Goal: Information Seeking & Learning: Learn about a topic

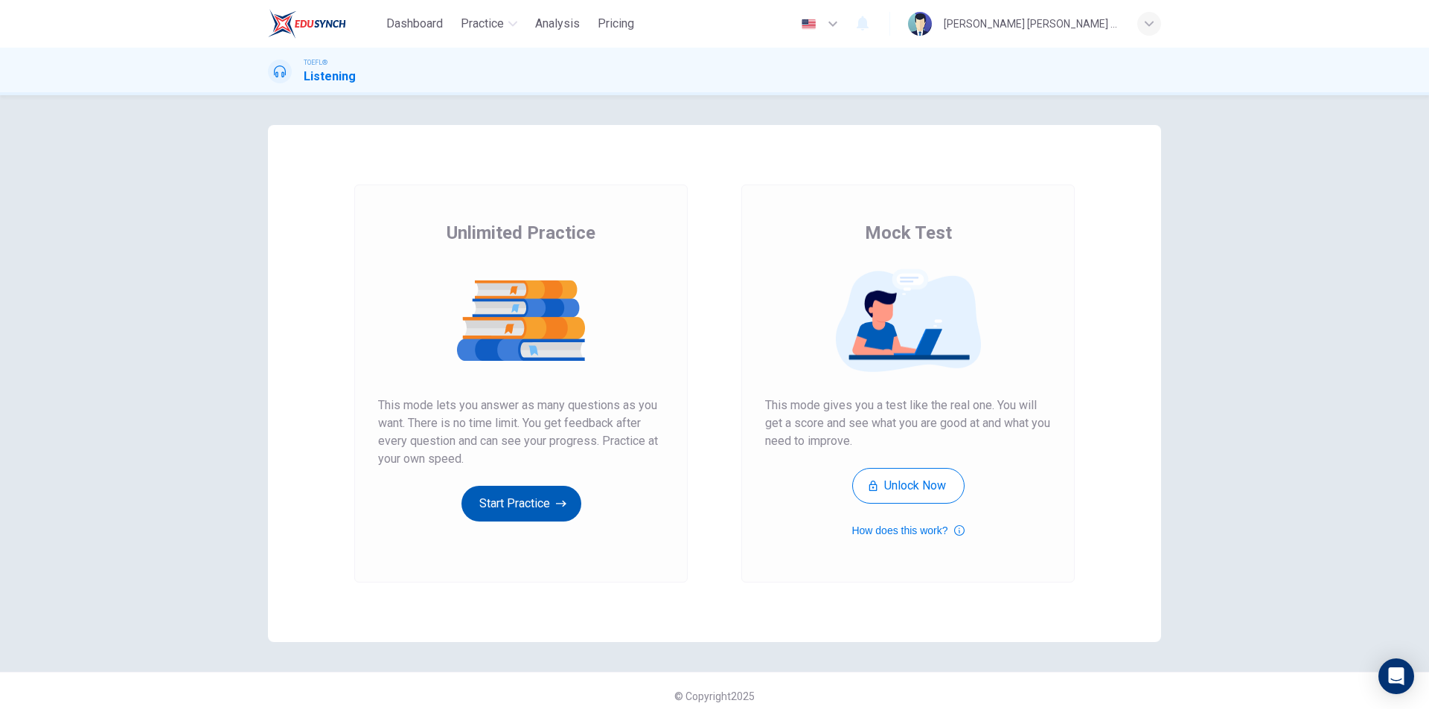
click at [544, 510] on button "Start Practice" at bounding box center [522, 504] width 120 height 36
click at [558, 508] on icon "button" at bounding box center [561, 504] width 10 height 15
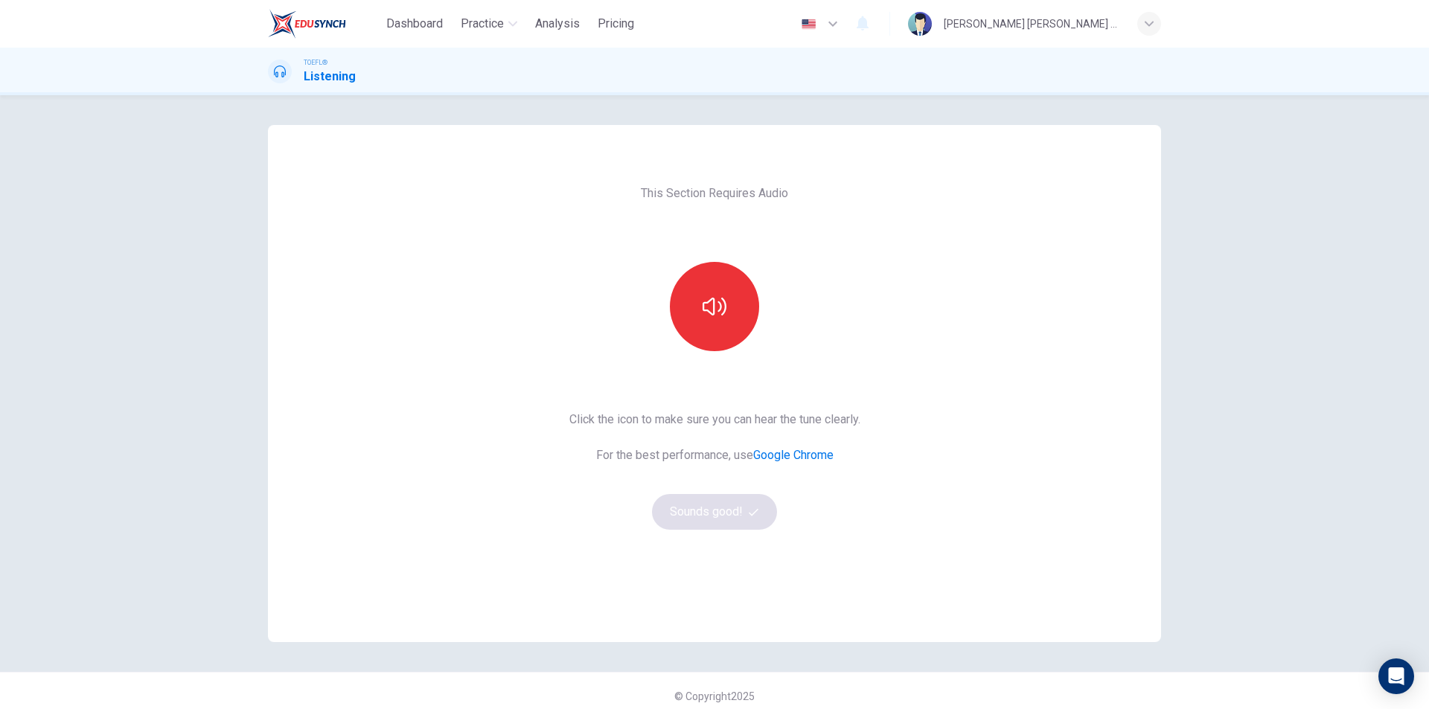
click at [929, 271] on div "This Section Requires Audio Click the icon to make sure you can hear the tune c…" at bounding box center [714, 383] width 893 height 517
click at [713, 302] on icon "button" at bounding box center [715, 307] width 24 height 24
click at [695, 309] on button "button" at bounding box center [714, 306] width 89 height 89
click at [715, 513] on button "Sounds good!" at bounding box center [714, 512] width 125 height 36
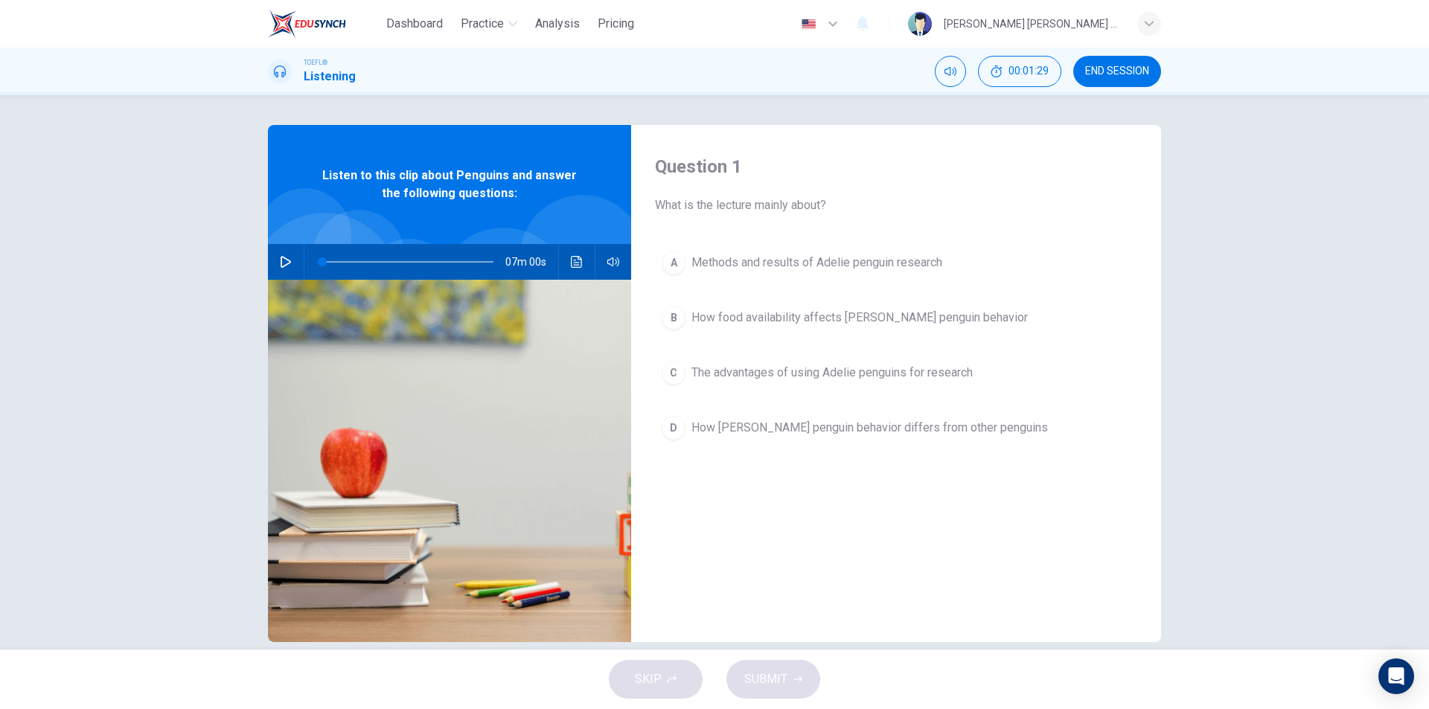
drag, startPoint x: 654, startPoint y: 163, endPoint x: 921, endPoint y: 380, distance: 344.5
click at [921, 380] on div "Question 1 What is the lecture mainly about? A Methods and results of Adelie pe…" at bounding box center [896, 383] width 530 height 517
click at [280, 263] on icon "button" at bounding box center [286, 262] width 12 height 12
click at [575, 263] on icon "Click to see the audio transcription" at bounding box center [576, 262] width 11 height 12
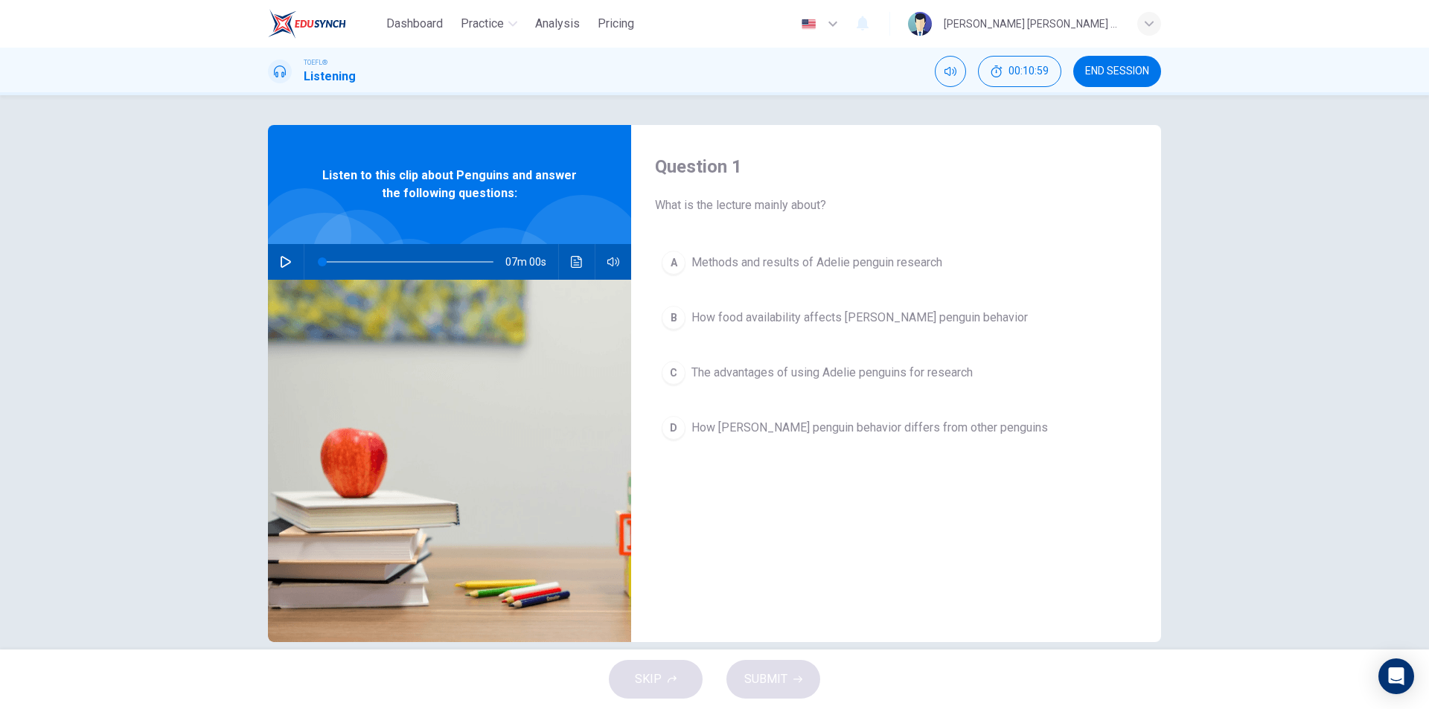
click at [280, 263] on icon "button" at bounding box center [286, 262] width 12 height 12
click at [571, 261] on icon "Click to see the audio transcription" at bounding box center [576, 262] width 11 height 12
click at [284, 259] on icon "button" at bounding box center [286, 262] width 12 height 12
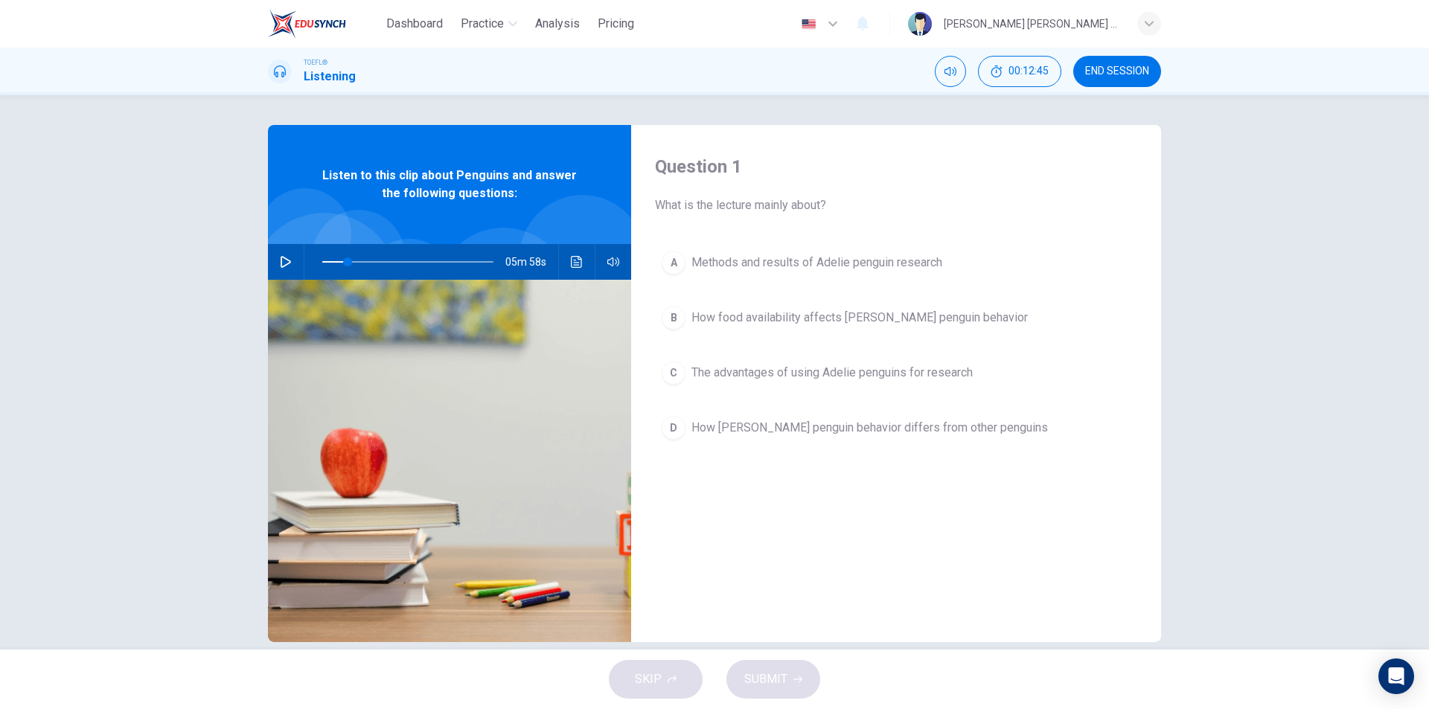
click at [280, 258] on icon "button" at bounding box center [286, 262] width 12 height 12
click at [571, 261] on icon "Click to see the audio transcription" at bounding box center [576, 262] width 11 height 12
click at [294, 261] on div "05m 24s" at bounding box center [449, 262] width 363 height 36
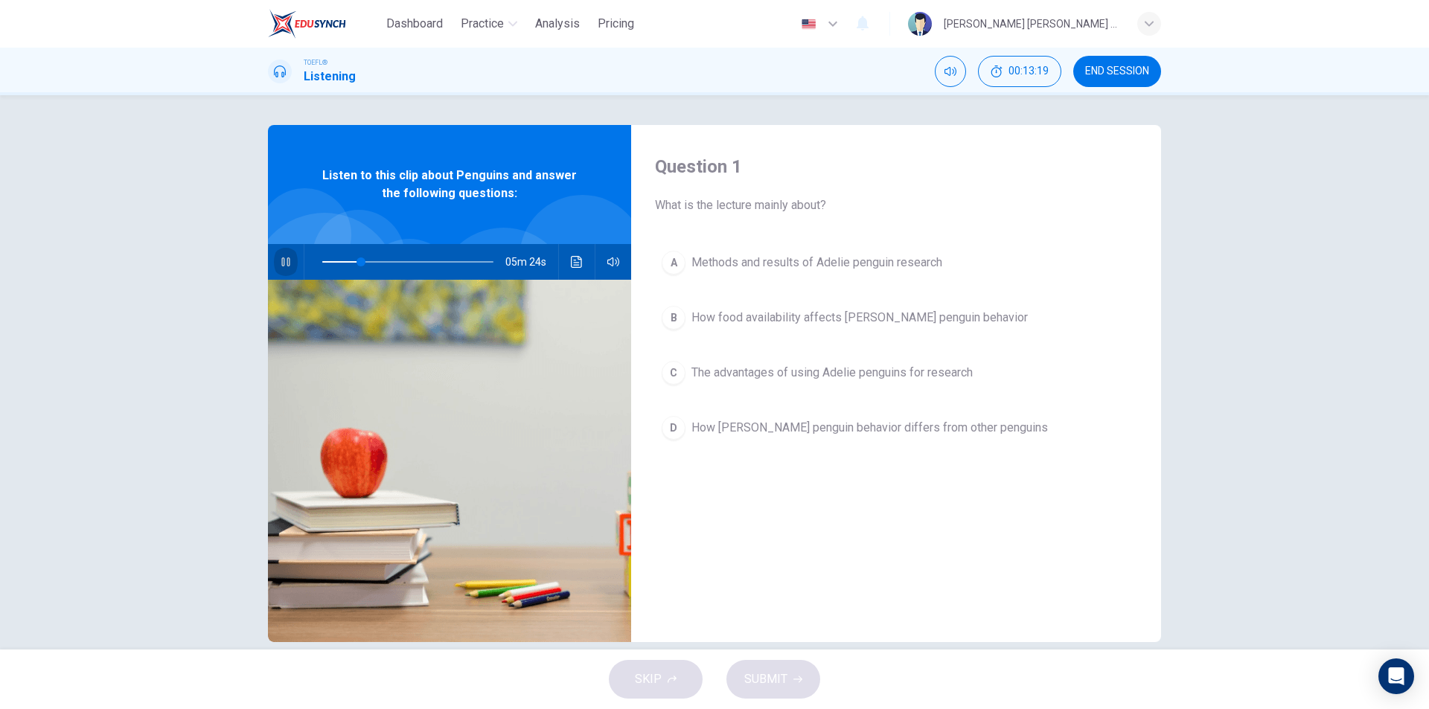
click at [283, 261] on icon "button" at bounding box center [286, 262] width 12 height 12
click at [566, 266] on button "Click to see the audio transcription" at bounding box center [577, 262] width 24 height 36
click at [274, 709] on div at bounding box center [714, 709] width 1429 height 0
drag, startPoint x: 359, startPoint y: 262, endPoint x: 401, endPoint y: 265, distance: 41.8
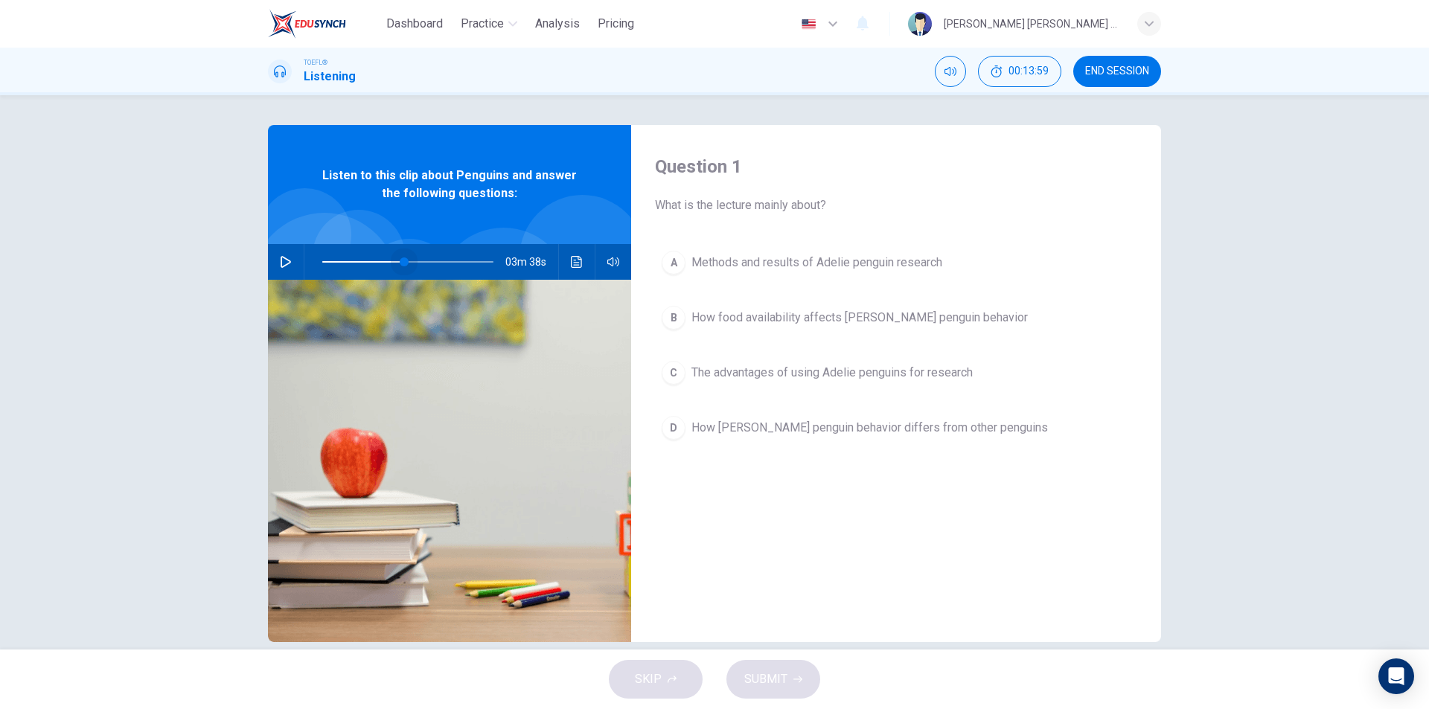
click at [401, 265] on span at bounding box center [404, 262] width 9 height 9
click at [285, 263] on icon "button" at bounding box center [286, 262] width 10 height 12
click at [565, 260] on button "Click to see the audio transcription" at bounding box center [577, 262] width 24 height 36
click at [365, 709] on div at bounding box center [714, 709] width 1429 height 0
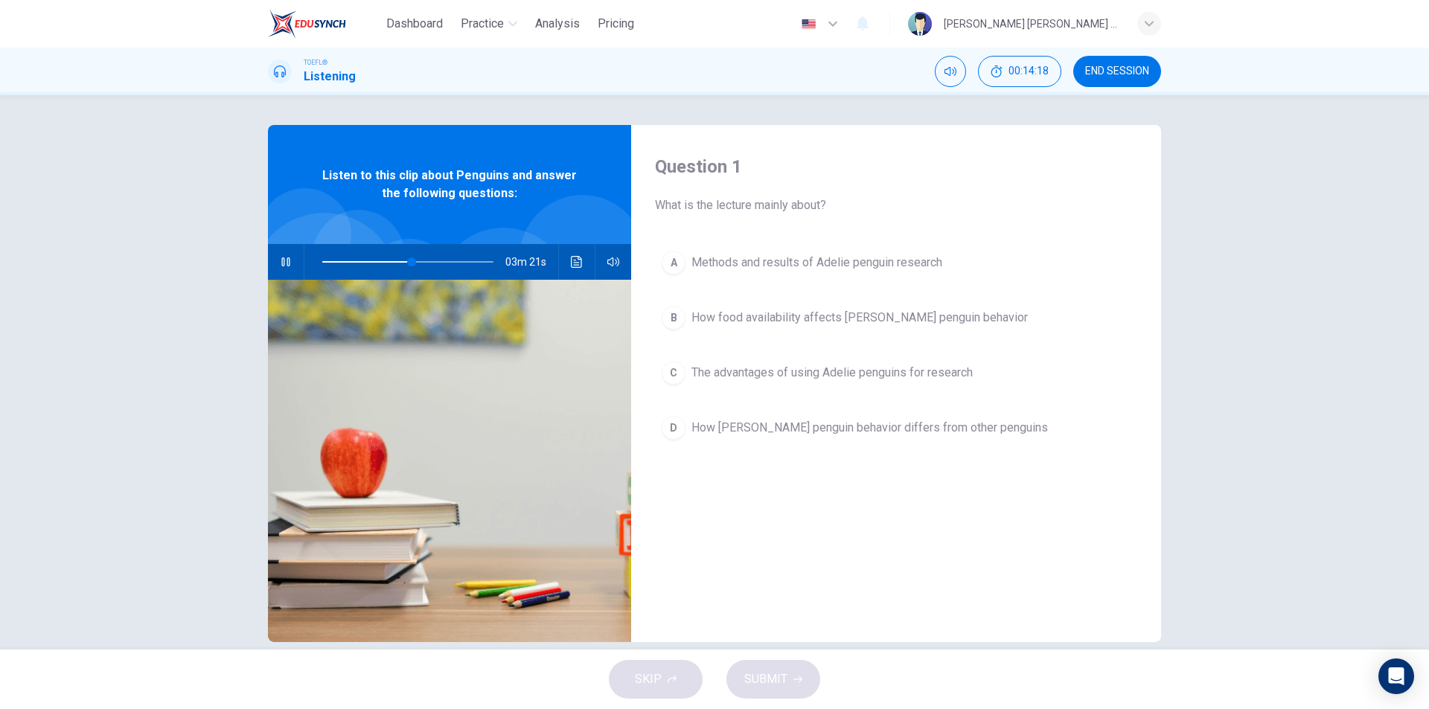
click at [374, 259] on span at bounding box center [407, 262] width 171 height 21
drag, startPoint x: 371, startPoint y: 264, endPoint x: 362, endPoint y: 264, distance: 9.7
click at [364, 264] on span at bounding box center [368, 262] width 9 height 9
click at [560, 266] on div "05m 12s" at bounding box center [449, 262] width 363 height 36
click at [565, 265] on button "Click to see the audio transcription" at bounding box center [577, 262] width 24 height 36
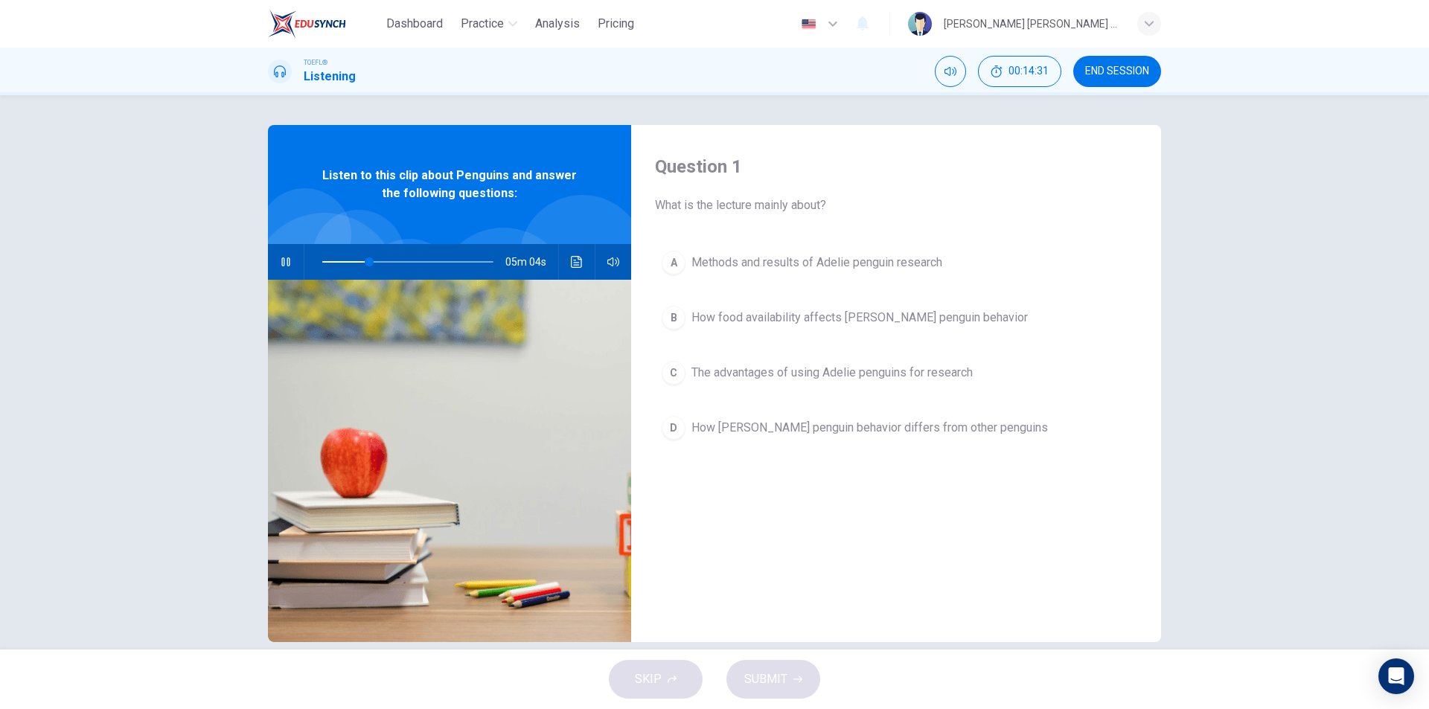
scroll to position [298, 0]
click at [292, 263] on button "button" at bounding box center [286, 262] width 24 height 36
click at [577, 265] on icon "Click to see the audio transcription" at bounding box center [577, 262] width 12 height 12
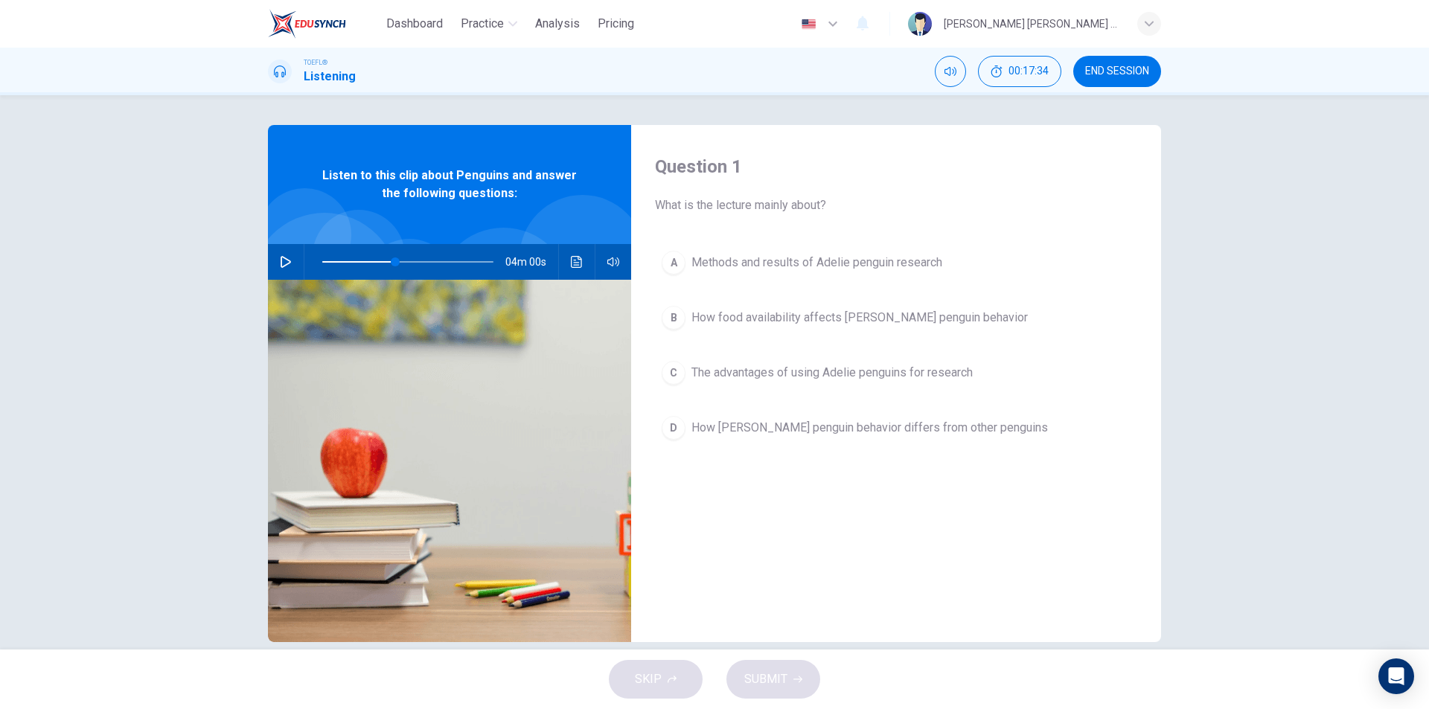
click at [288, 265] on button "button" at bounding box center [286, 262] width 24 height 36
click at [571, 264] on icon "Click to see the audio transcription" at bounding box center [577, 262] width 12 height 12
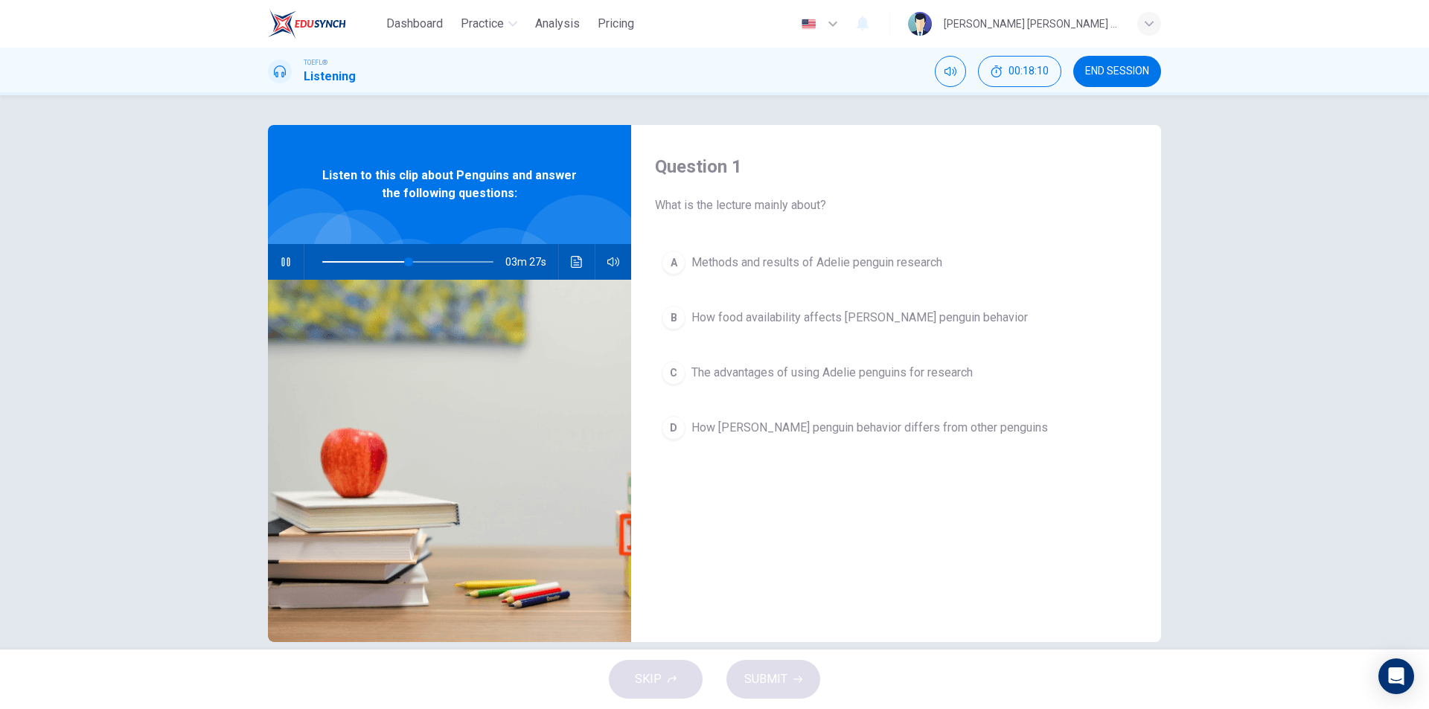
click at [281, 272] on button "button" at bounding box center [286, 262] width 24 height 36
click at [573, 261] on icon "Click to see the audio transcription" at bounding box center [577, 262] width 12 height 12
click at [307, 709] on div at bounding box center [714, 709] width 1429 height 0
click at [452, 261] on span at bounding box center [407, 262] width 171 height 21
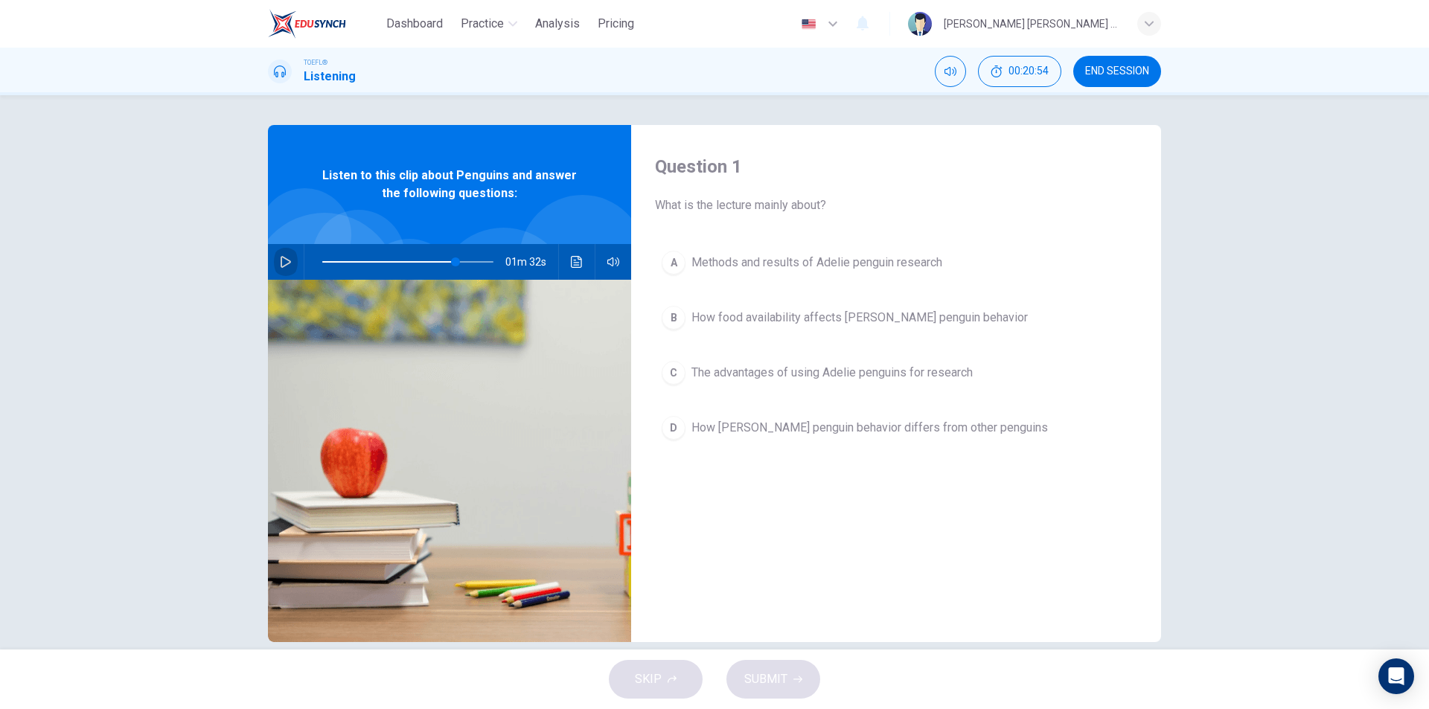
click at [282, 261] on icon "button" at bounding box center [286, 262] width 12 height 12
click at [576, 258] on icon "Click to see the audio transcription" at bounding box center [576, 262] width 11 height 12
type input "0"
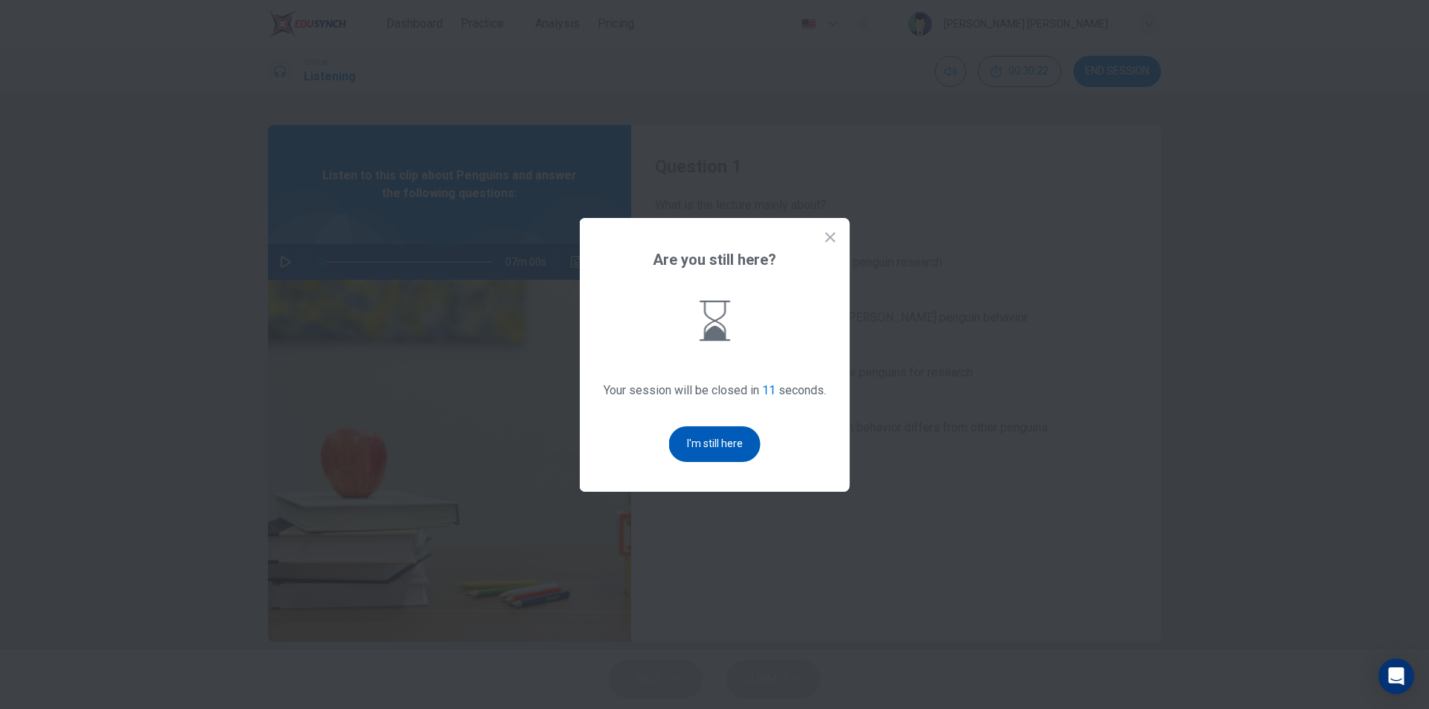
click at [722, 456] on button "I'm still here" at bounding box center [715, 445] width 92 height 36
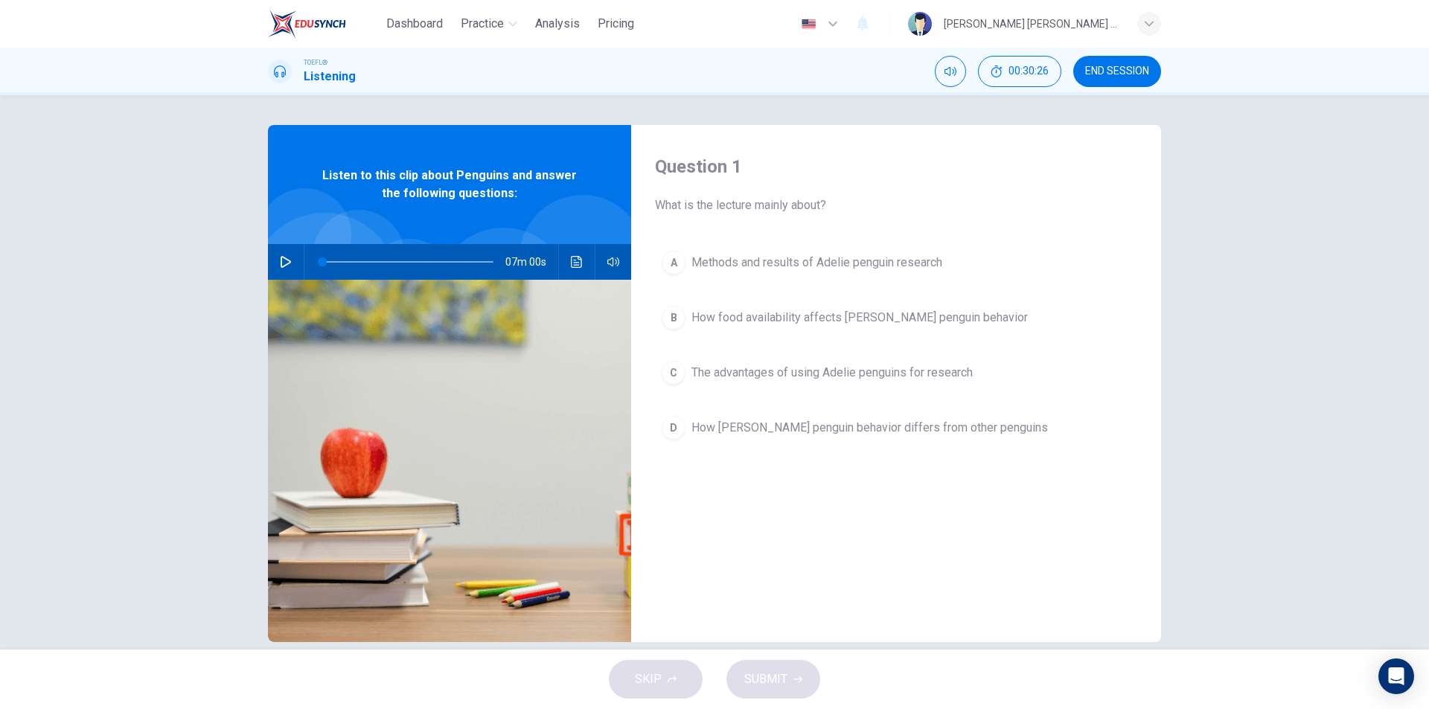
scroll to position [719, 0]
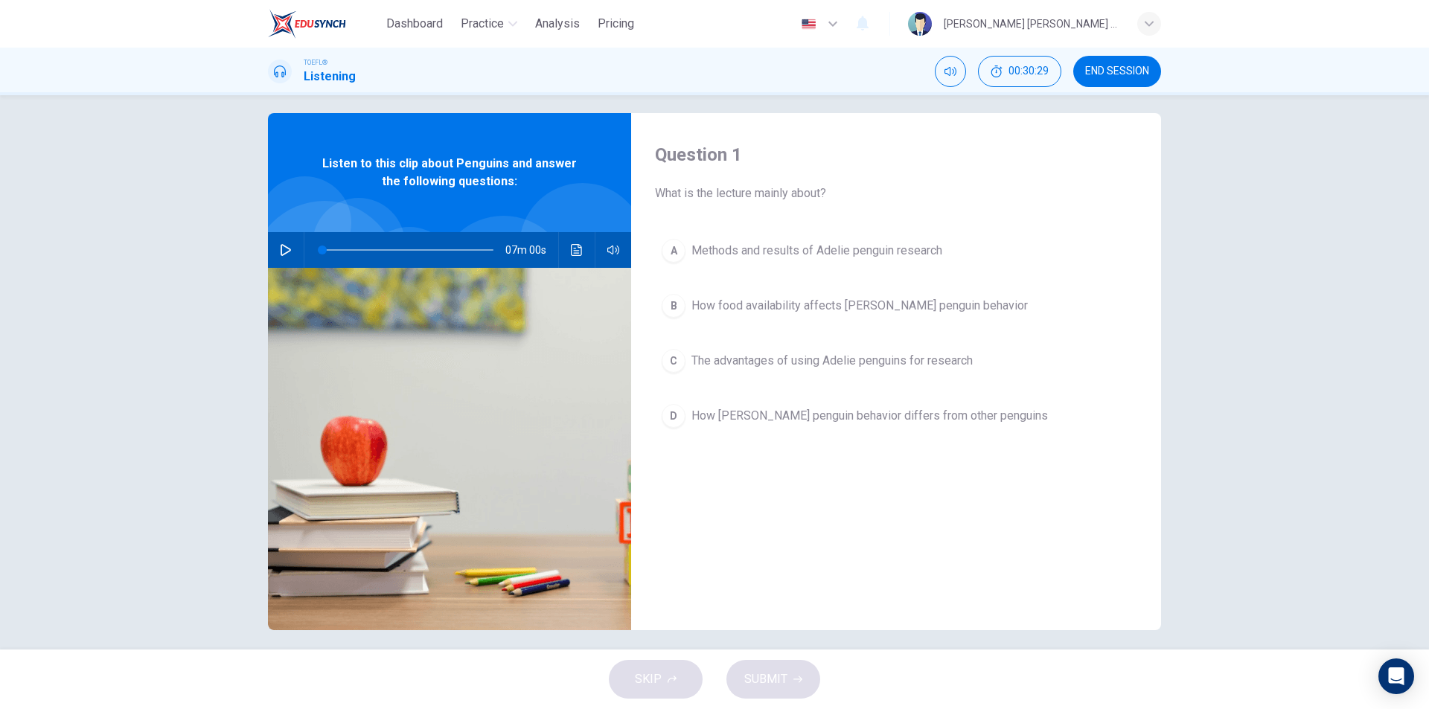
scroll to position [22, 0]
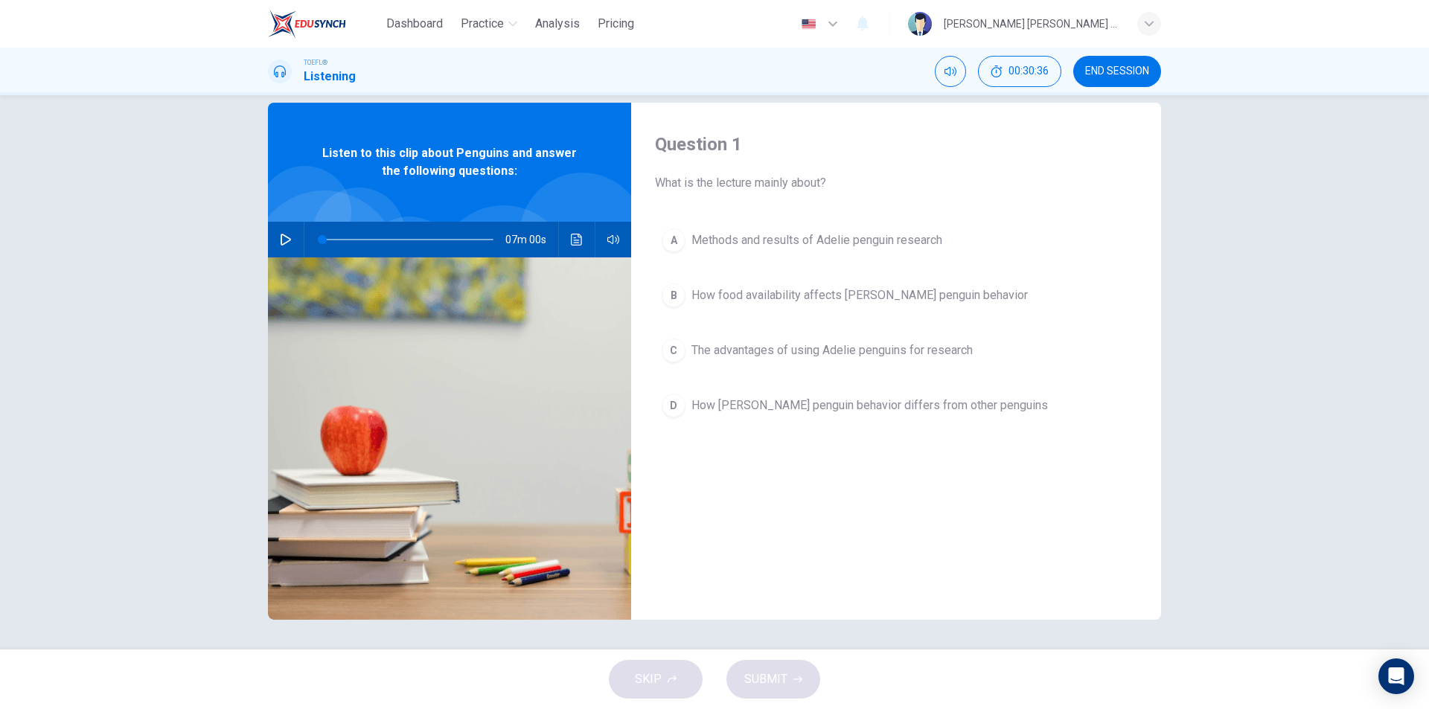
click at [669, 348] on div "C" at bounding box center [674, 351] width 24 height 24
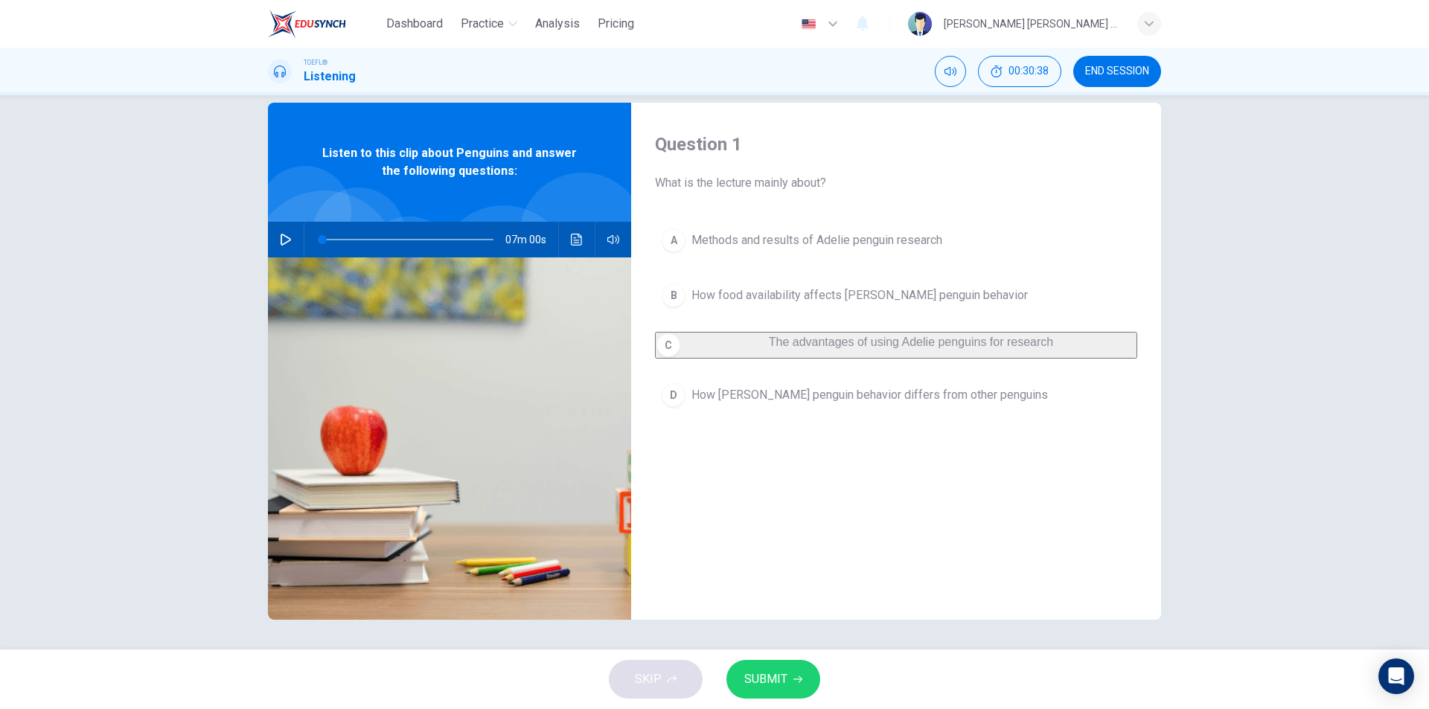
click at [782, 674] on span "SUBMIT" at bounding box center [765, 679] width 43 height 21
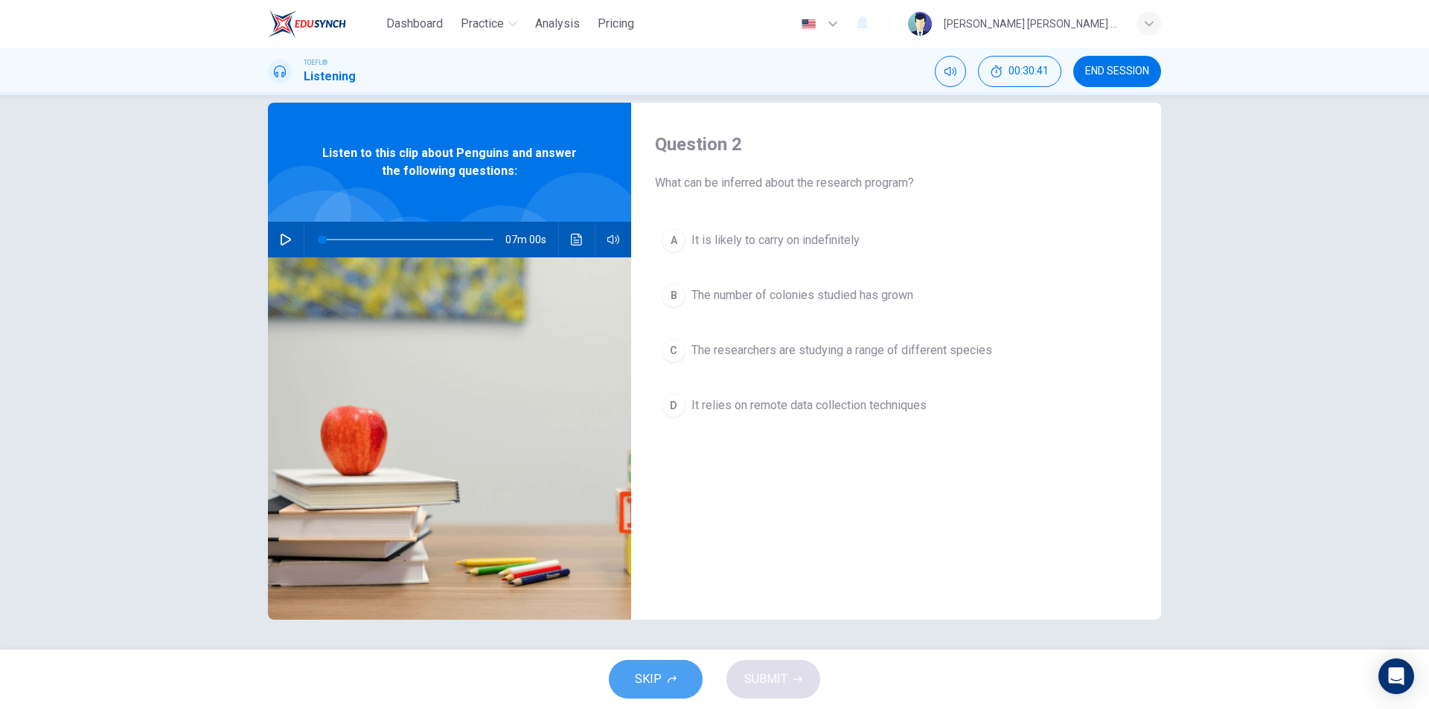
click at [672, 681] on icon "button" at bounding box center [672, 679] width 9 height 9
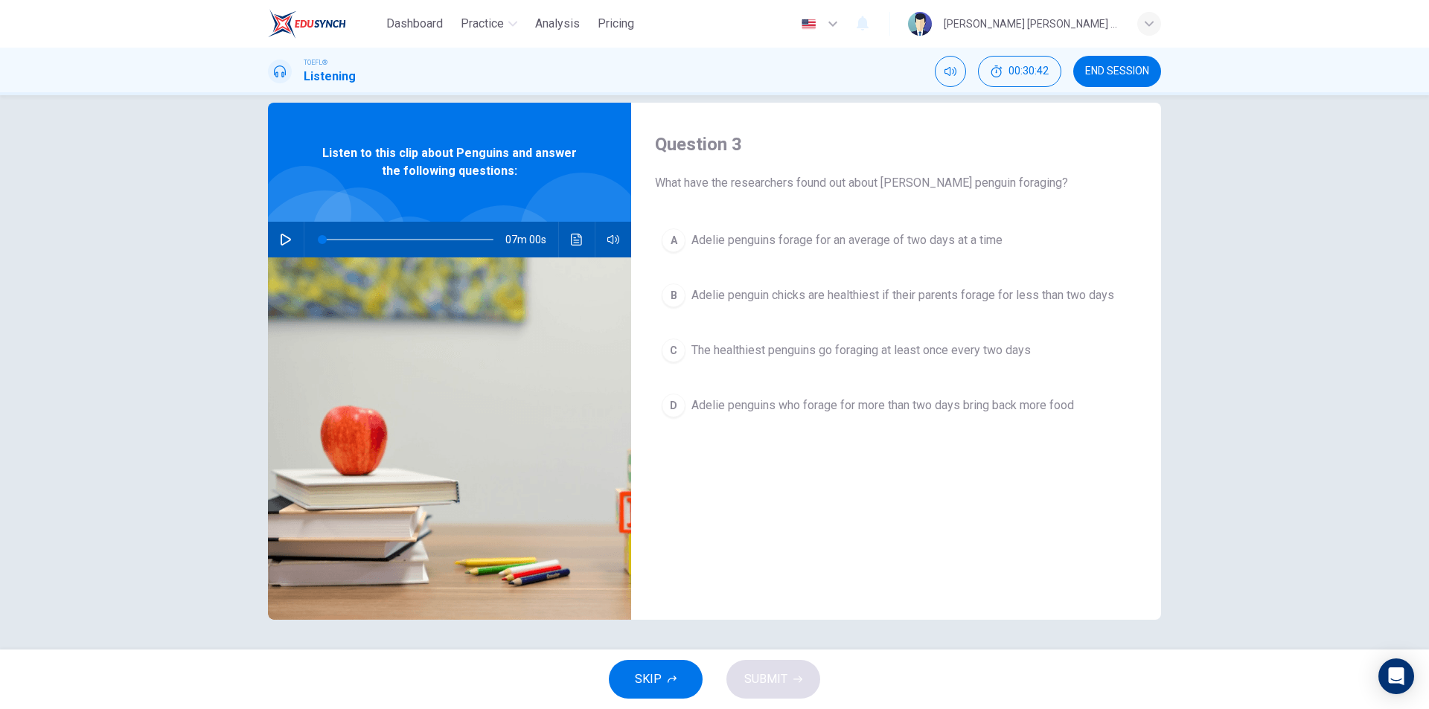
click at [660, 680] on span "SKIP" at bounding box center [648, 679] width 27 height 21
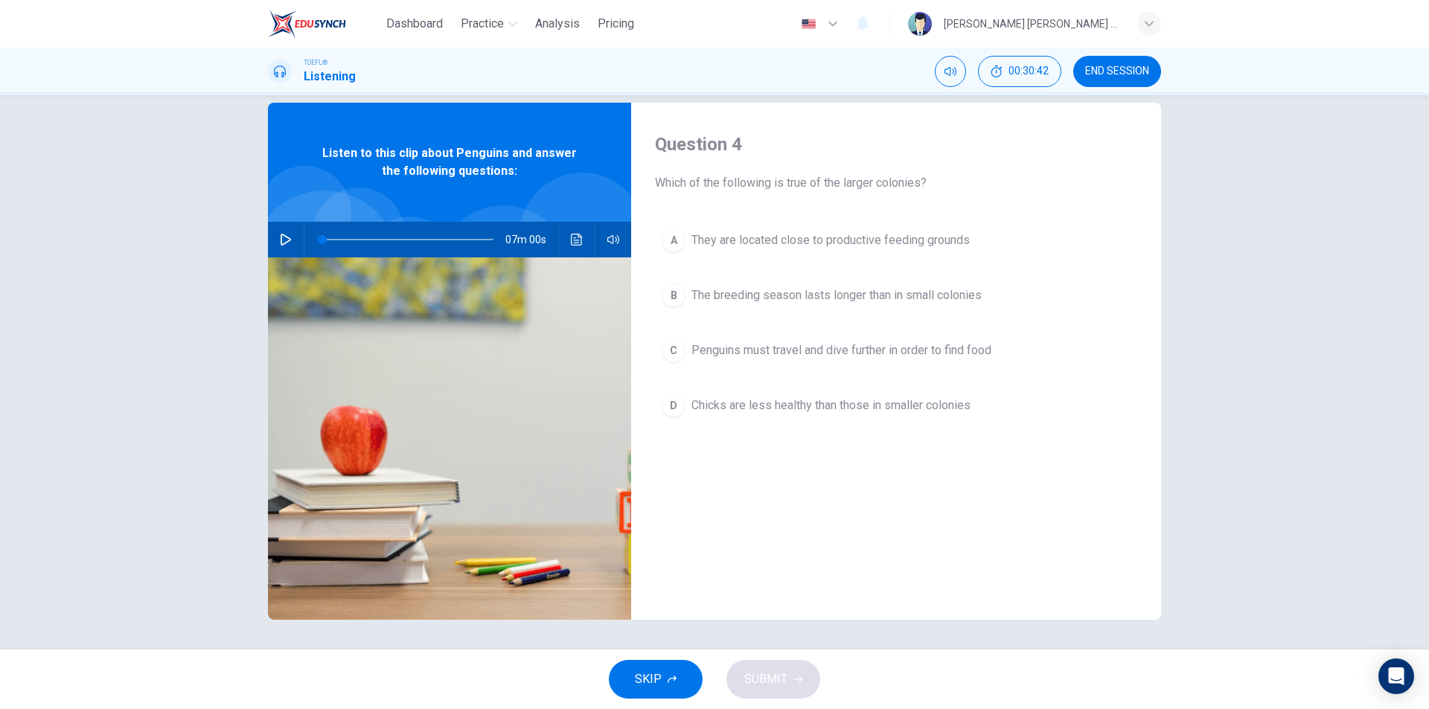
click at [652, 670] on span "SKIP" at bounding box center [648, 679] width 27 height 21
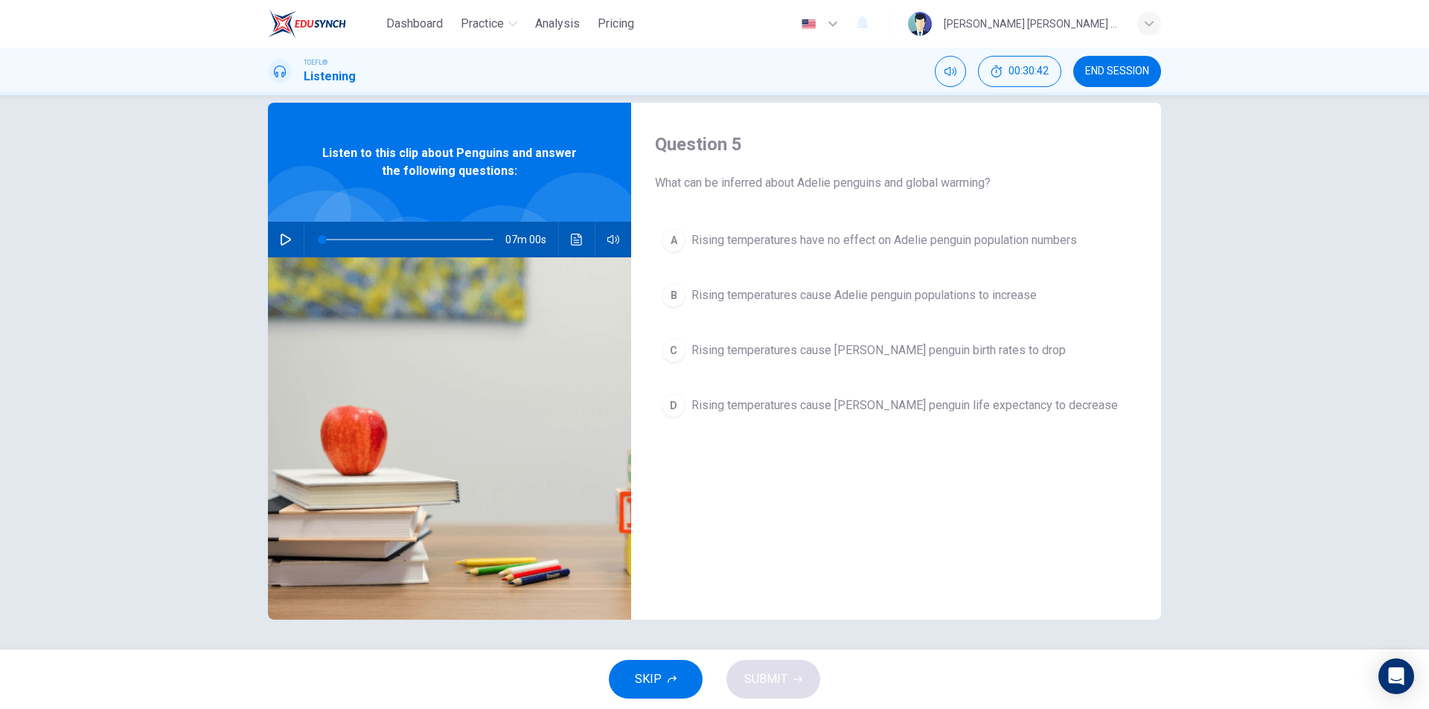
click at [662, 677] on button "SKIP" at bounding box center [656, 679] width 94 height 39
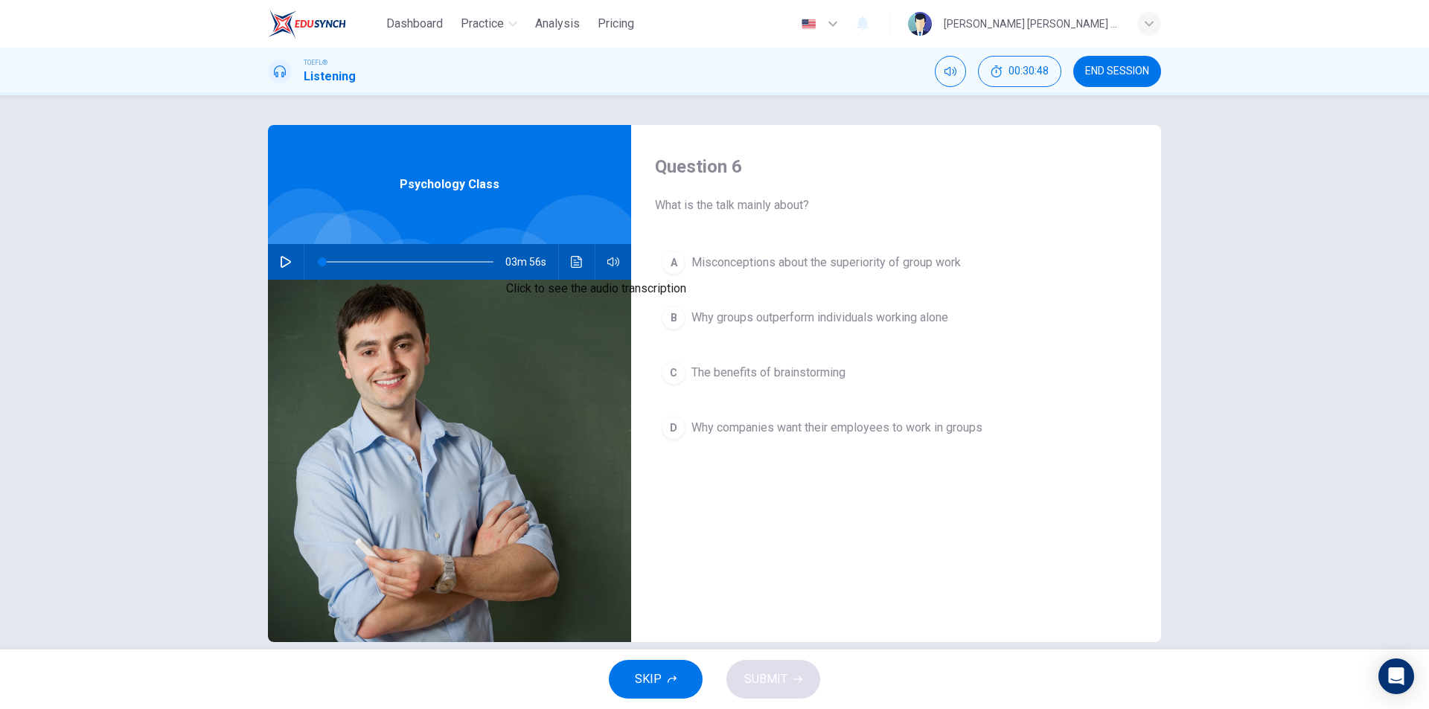
click at [576, 269] on button "Click to see the audio transcription" at bounding box center [577, 262] width 24 height 36
drag, startPoint x: 902, startPoint y: 180, endPoint x: 904, endPoint y: 198, distance: 18.0
click at [284, 261] on icon "button" at bounding box center [286, 262] width 12 height 12
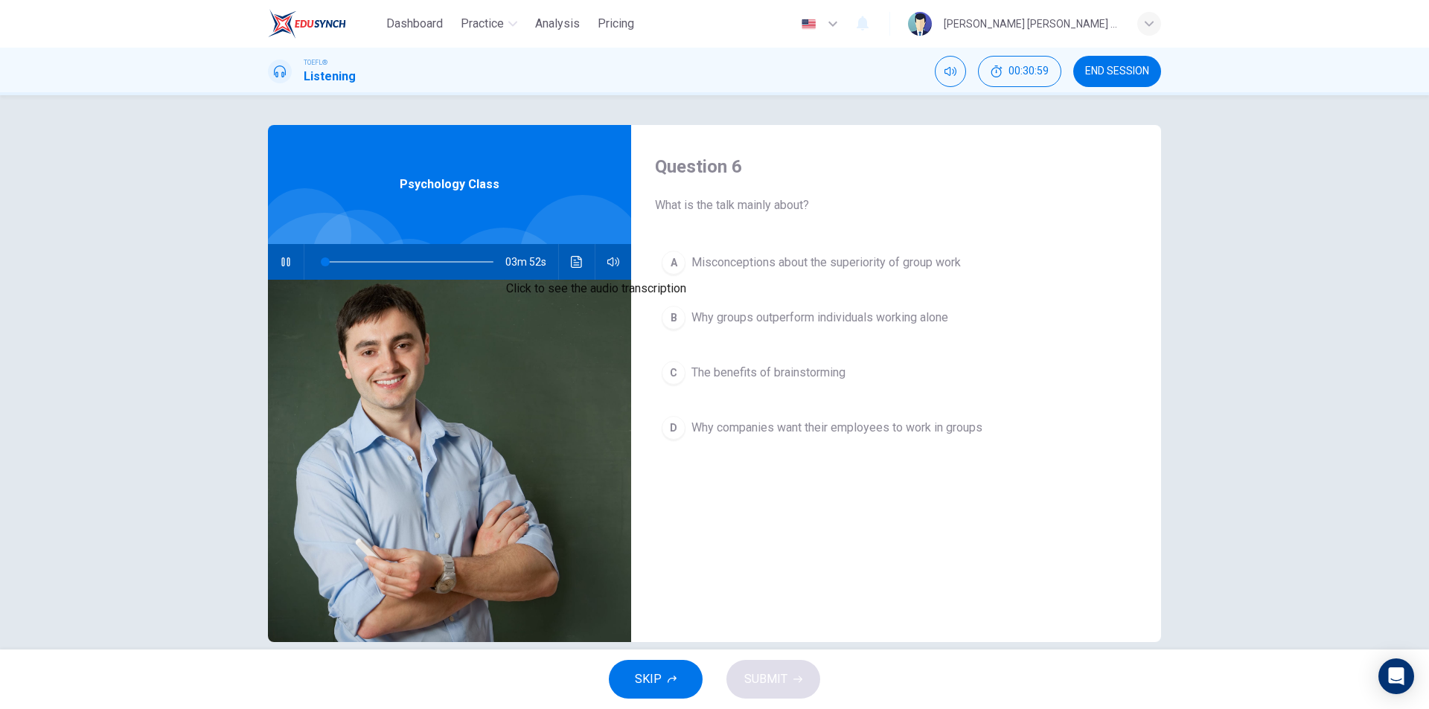
click at [567, 266] on button "Click to see the audio transcription" at bounding box center [577, 262] width 24 height 36
click at [270, 261] on div "01m 18s" at bounding box center [449, 262] width 363 height 36
click at [282, 262] on icon "button" at bounding box center [286, 262] width 12 height 12
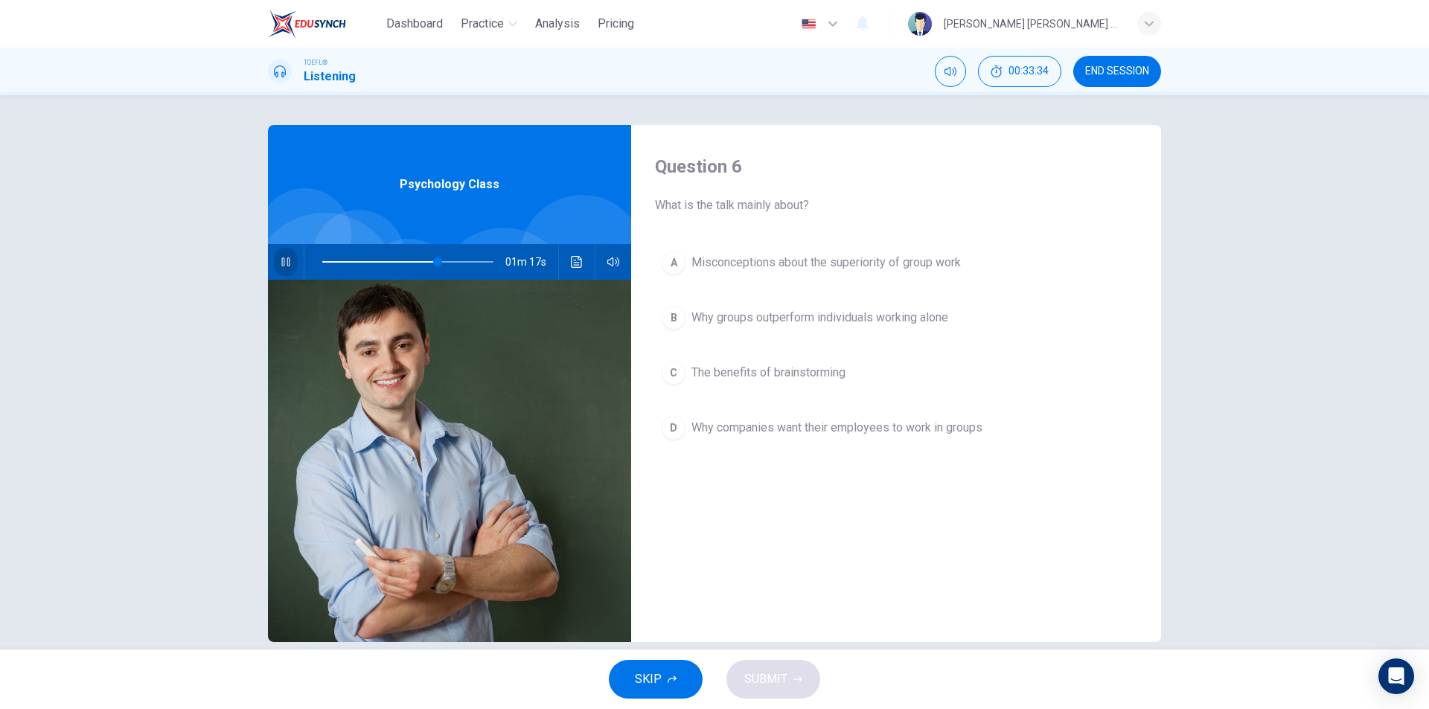
type input "67"
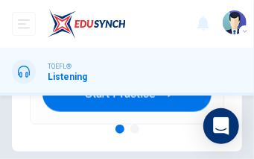
scroll to position [272, 0]
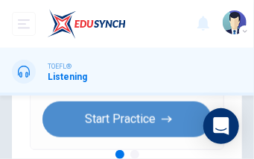
click at [141, 123] on button "Start Practice" at bounding box center [126, 119] width 169 height 36
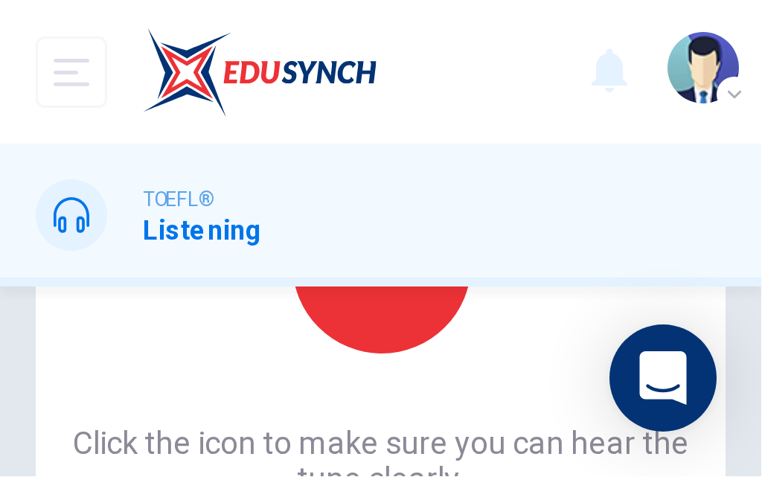
scroll to position [112, 0]
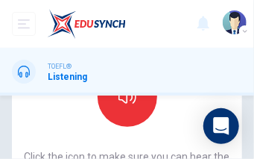
click at [160, 154] on span "Click the icon to make sure you can hear the tune clearly." at bounding box center [127, 162] width 206 height 24
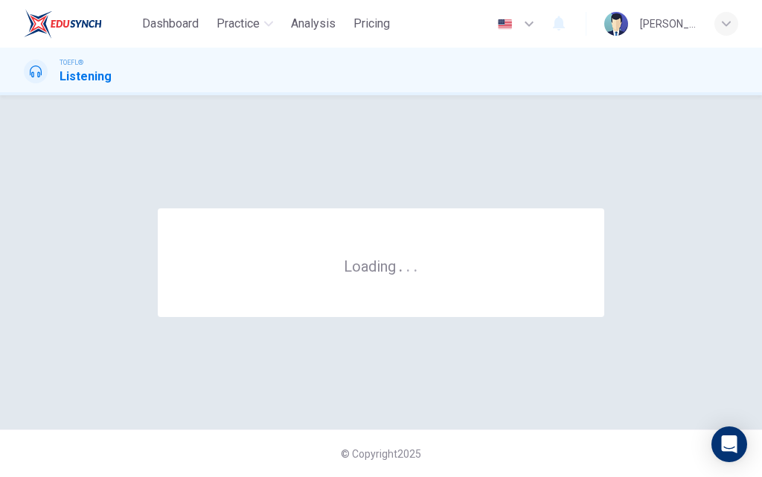
scroll to position [0, 0]
